Goal: Navigation & Orientation: Find specific page/section

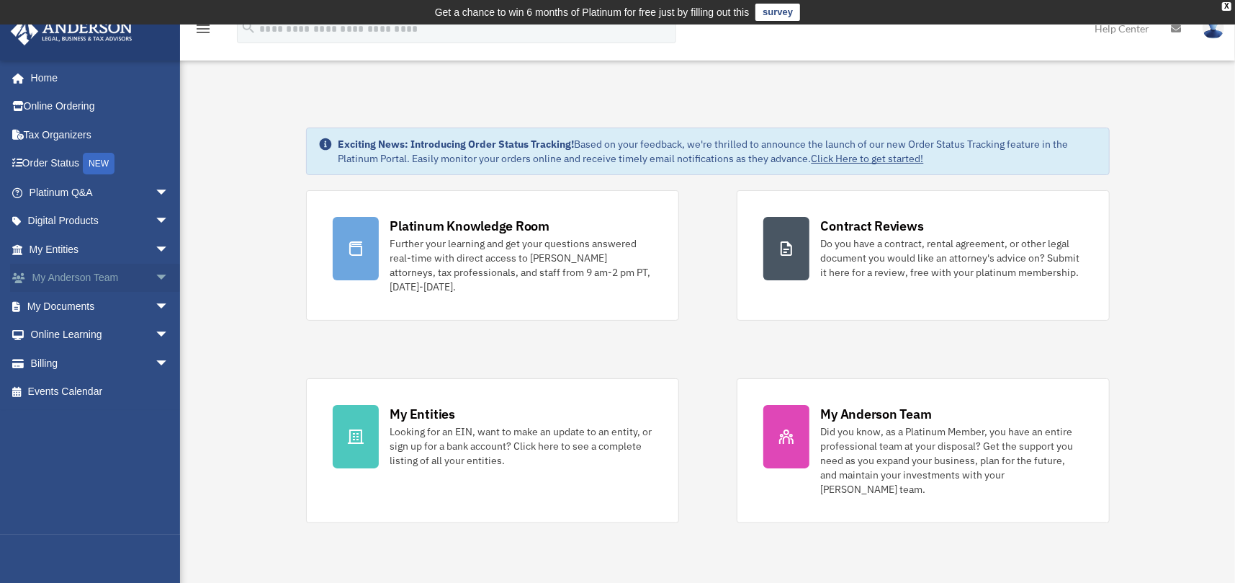
click at [155, 272] on span "arrow_drop_down" at bounding box center [169, 279] width 29 height 30
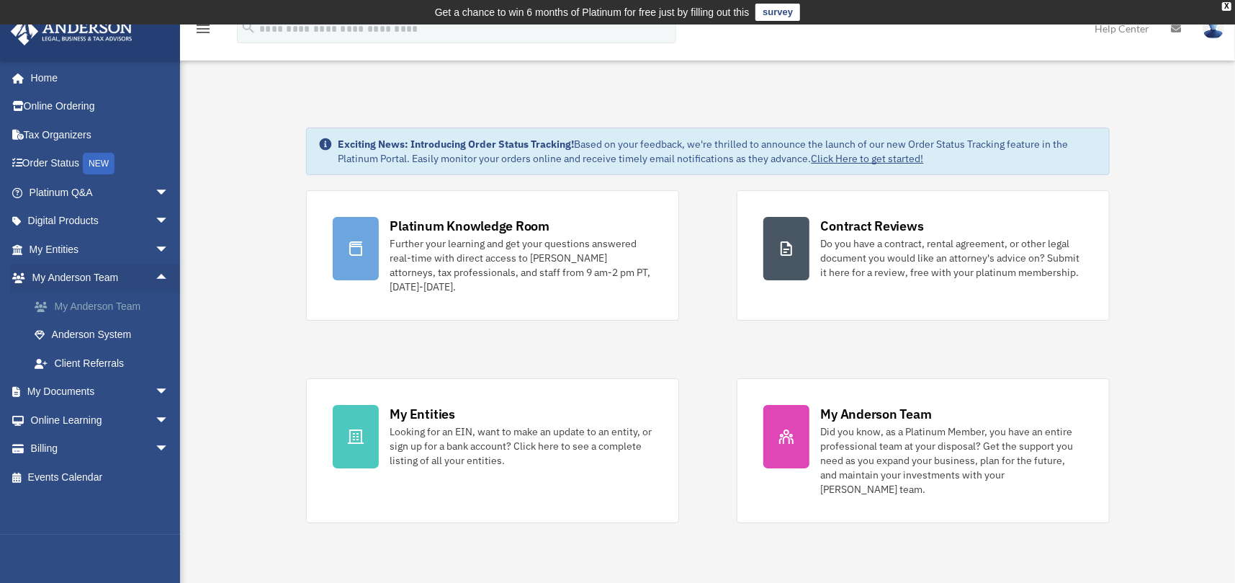
click at [112, 301] on link "My Anderson Team" at bounding box center [105, 306] width 171 height 29
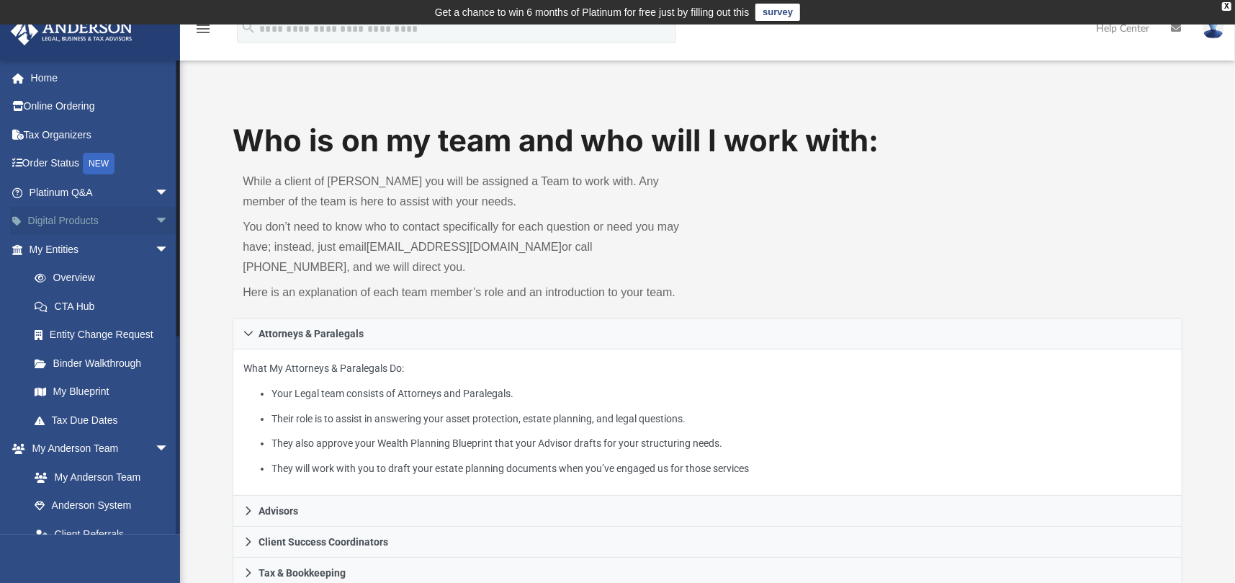
click at [155, 218] on span "arrow_drop_down" at bounding box center [169, 222] width 29 height 30
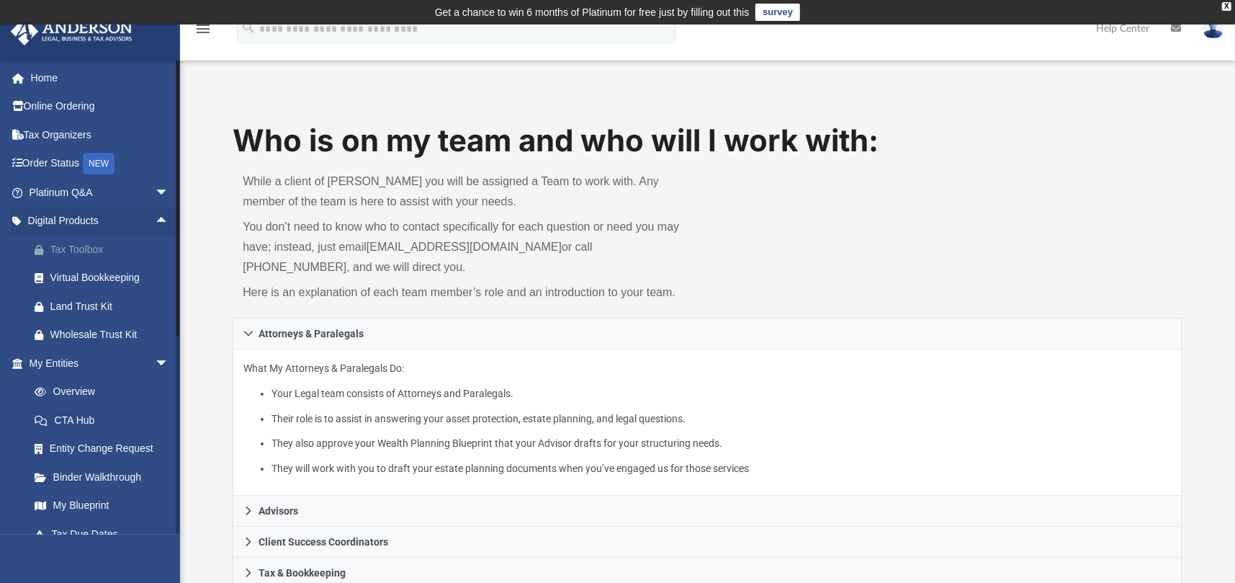
click at [76, 243] on div "Tax Toolbox" at bounding box center [111, 250] width 122 height 18
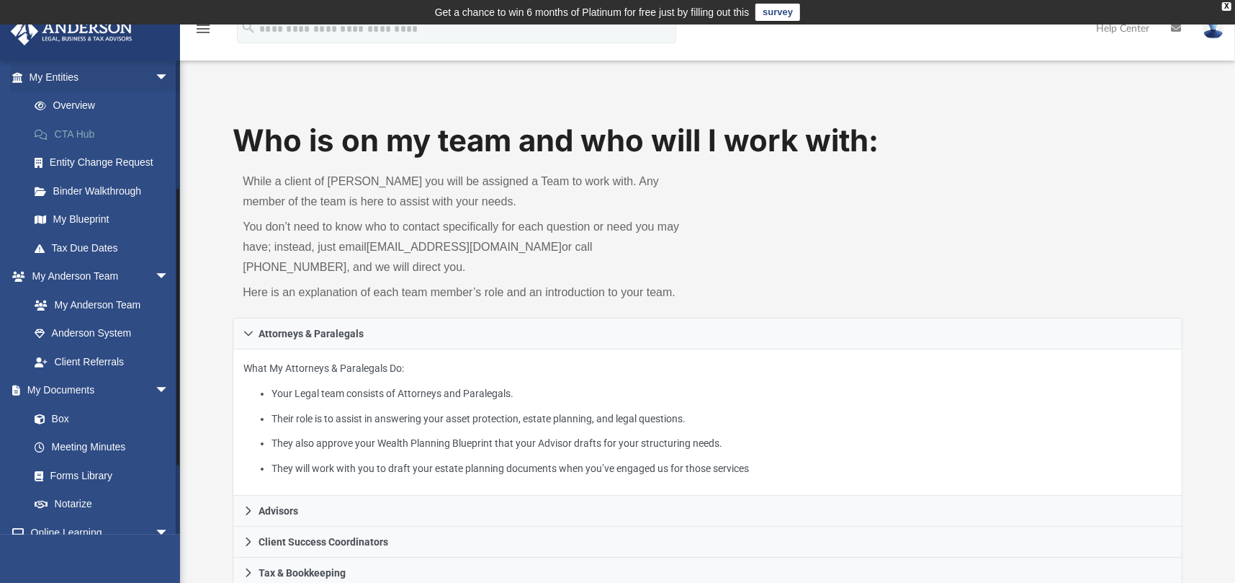
scroll to position [288, 0]
click at [124, 186] on link "Binder Walkthrough" at bounding box center [105, 188] width 171 height 29
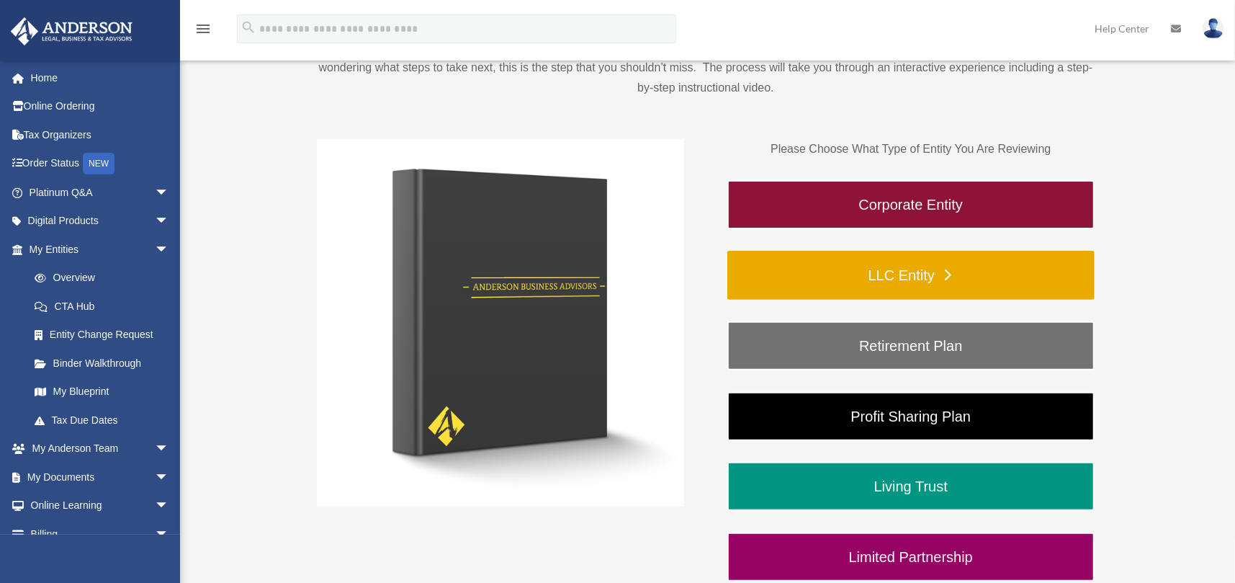
scroll to position [216, 0]
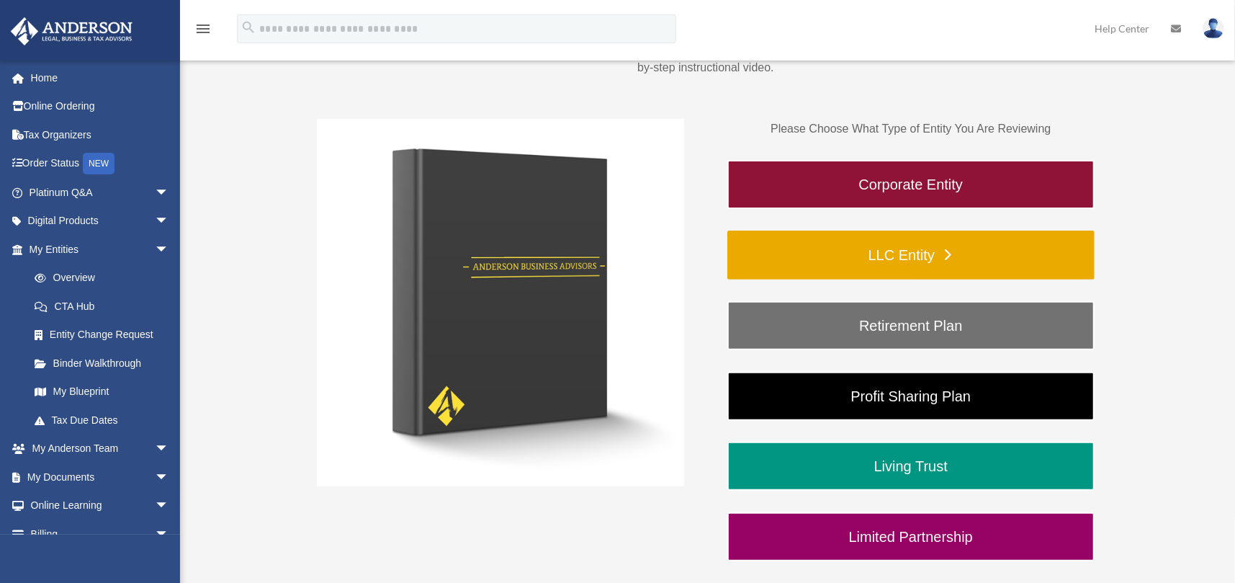
click at [905, 251] on link "LLC Entity" at bounding box center [911, 255] width 367 height 49
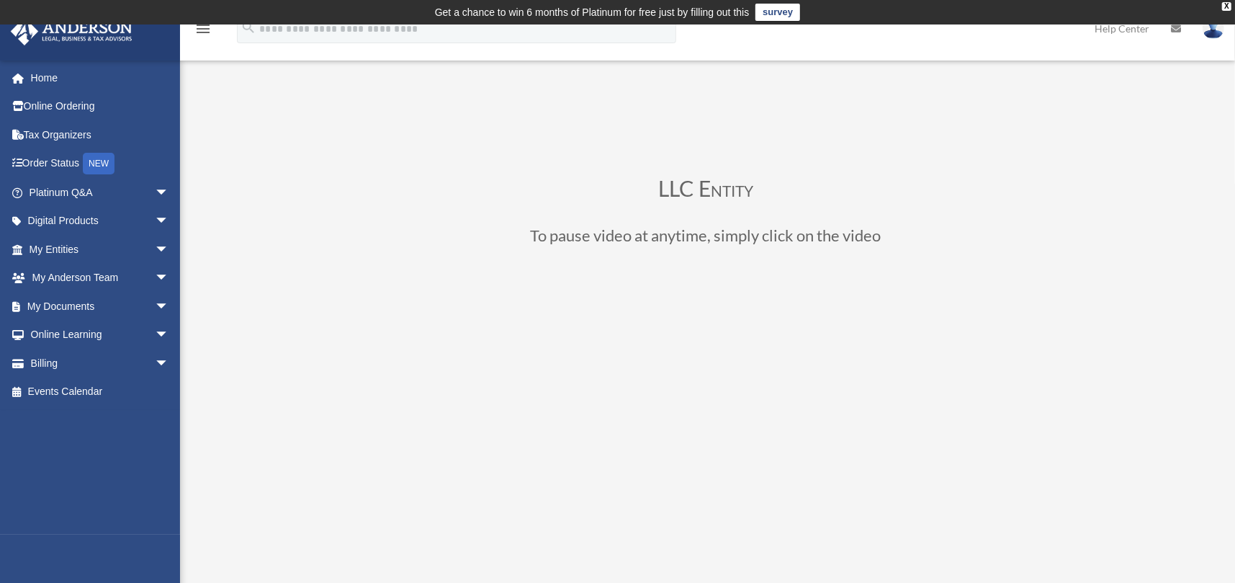
click at [909, 161] on div "LLC Entity To pause video at anytime, simply click on the video" at bounding box center [706, 516] width 778 height 719
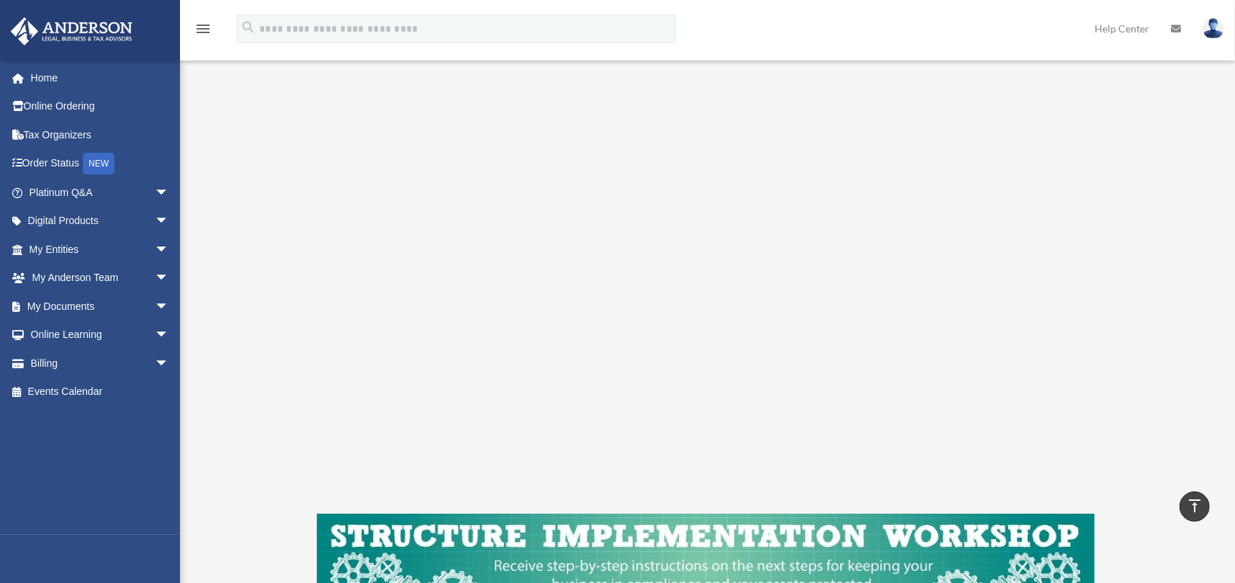
scroll to position [216, 0]
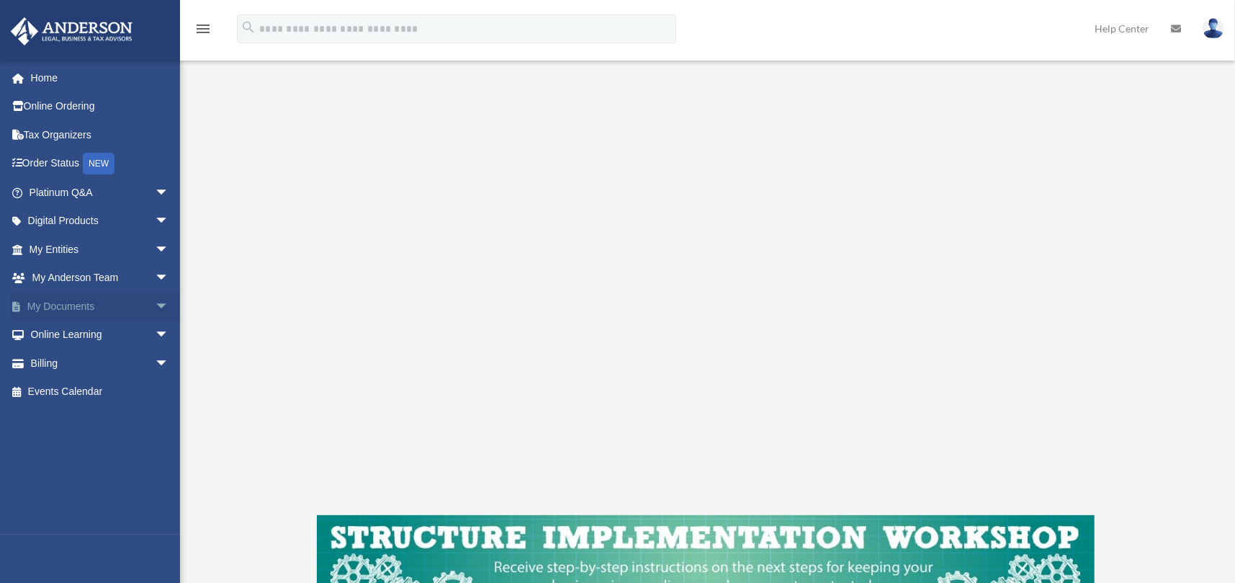
click at [155, 299] on span "arrow_drop_down" at bounding box center [169, 307] width 29 height 30
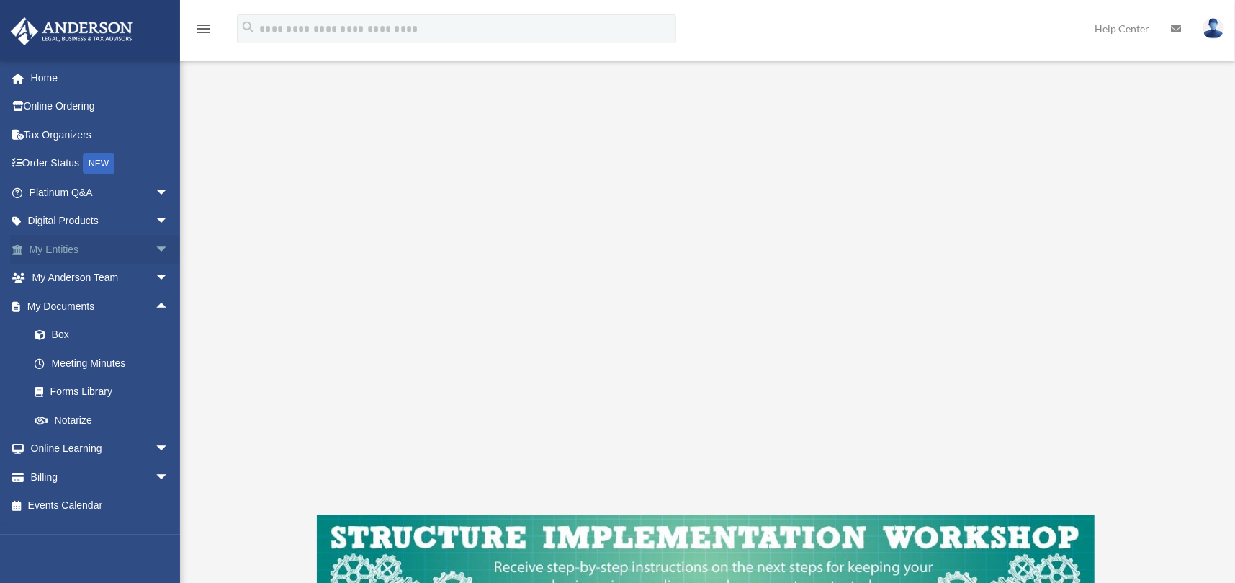
click at [155, 243] on span "arrow_drop_down" at bounding box center [169, 250] width 29 height 30
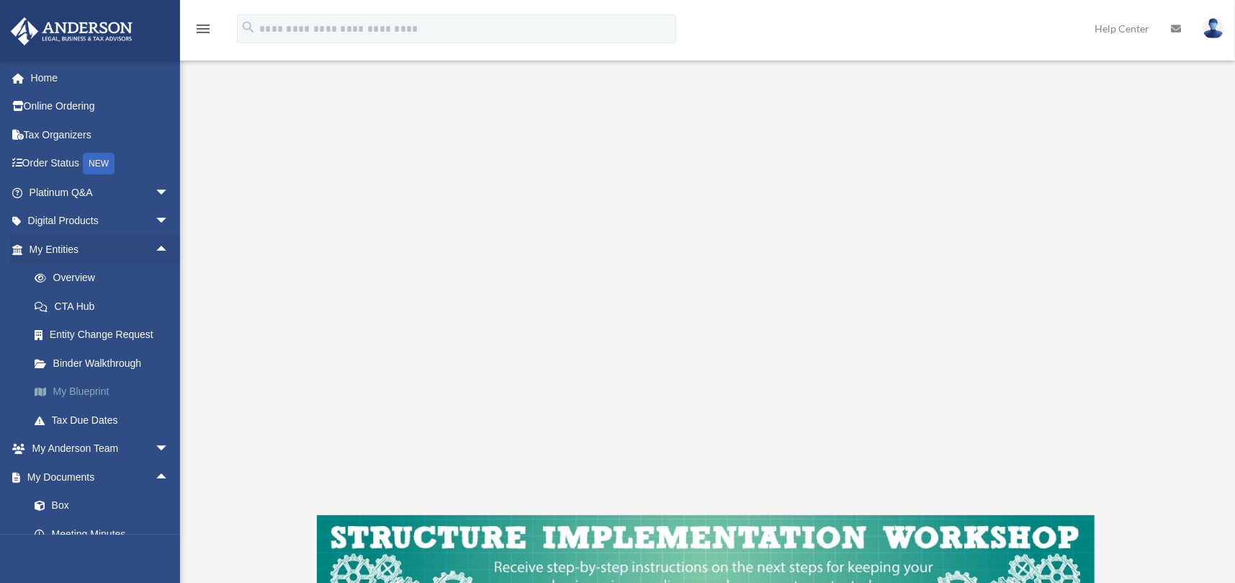
click at [79, 384] on link "My Blueprint" at bounding box center [105, 391] width 171 height 29
